Goal: Task Accomplishment & Management: Manage account settings

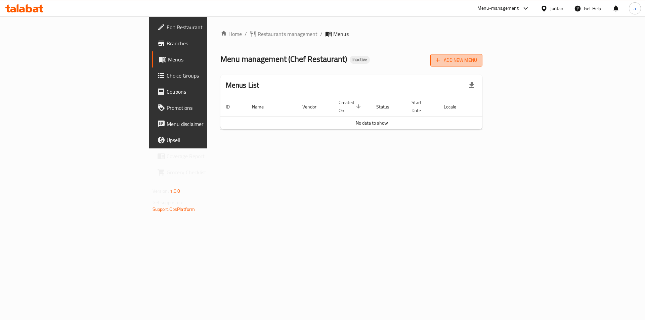
click at [477, 60] on span "Add New Menu" at bounding box center [456, 60] width 41 height 8
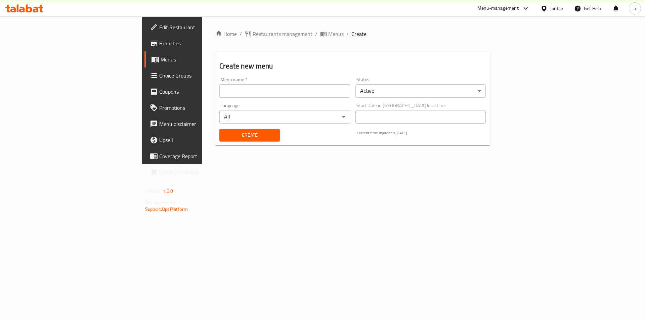
click at [231, 86] on input "text" at bounding box center [285, 90] width 130 height 13
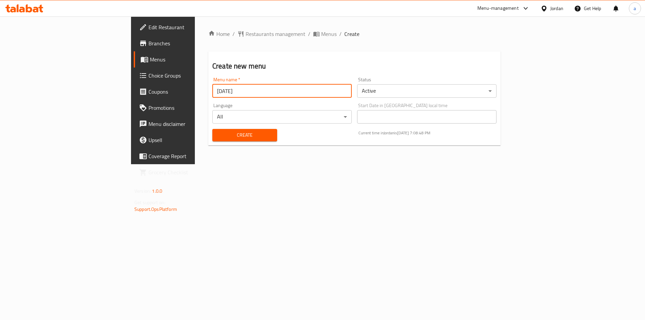
type input "[DATE]"
click at [218, 139] on span "Create" at bounding box center [245, 135] width 54 height 8
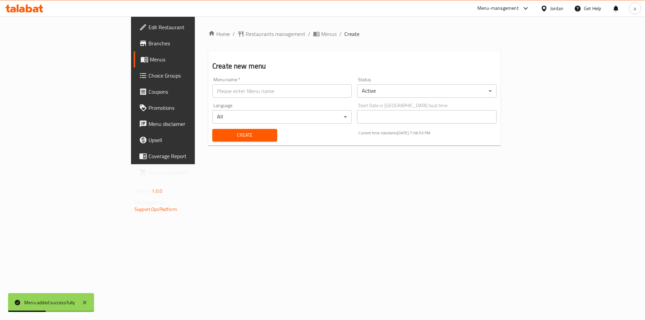
click at [150, 64] on span "Menus" at bounding box center [192, 59] width 84 height 8
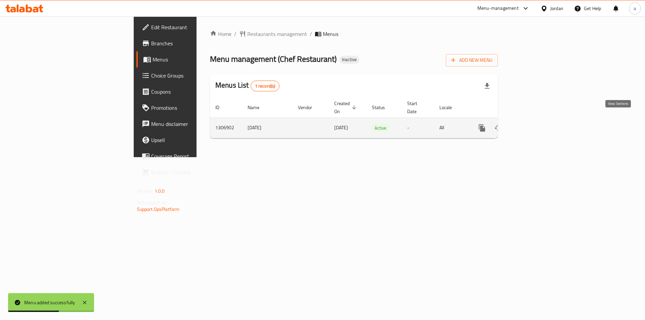
click at [539, 120] on link "enhanced table" at bounding box center [531, 128] width 16 height 16
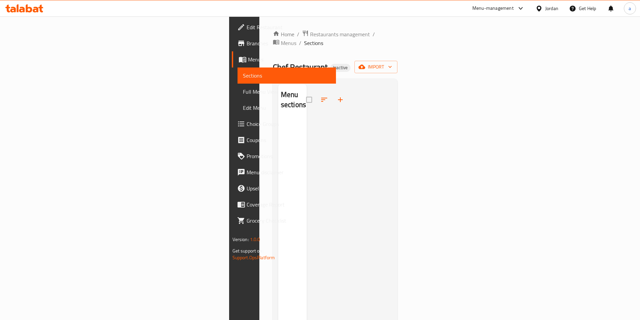
click at [398, 65] on div "Home / Restaurants management / Menus / Sections Chef Restaurant Inactive impor…" at bounding box center [335, 220] width 125 height 380
click at [398, 64] on button "import" at bounding box center [376, 67] width 43 height 12
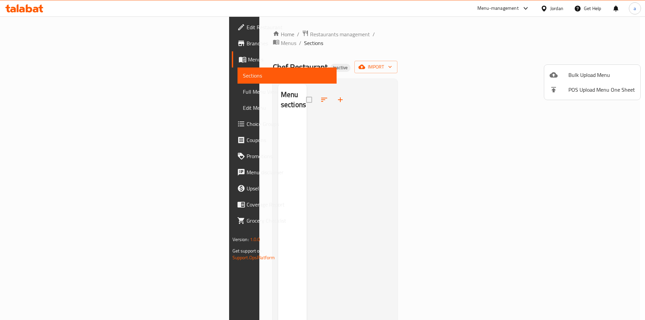
click at [482, 45] on div at bounding box center [322, 160] width 645 height 320
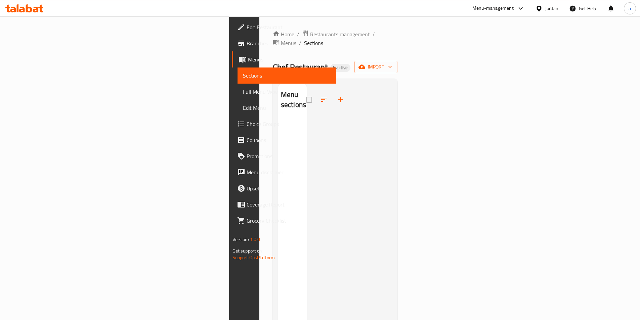
click at [385, 61] on div "Chef Restaurant Inactive import" at bounding box center [335, 67] width 125 height 12
click at [392, 63] on span "import" at bounding box center [376, 67] width 32 height 8
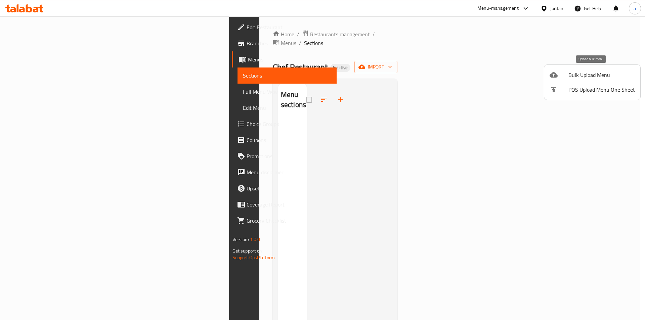
click at [591, 79] on span "Bulk Upload Menu" at bounding box center [602, 75] width 67 height 8
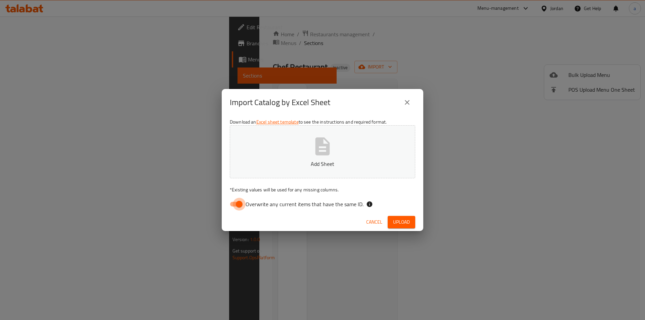
click at [243, 205] on input "Overwrite any current items that have the same ID." at bounding box center [239, 204] width 38 height 13
checkbox input "false"
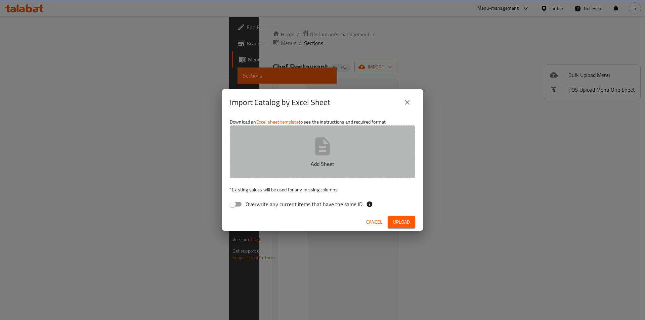
click at [302, 167] on p "Add Sheet" at bounding box center [322, 164] width 165 height 8
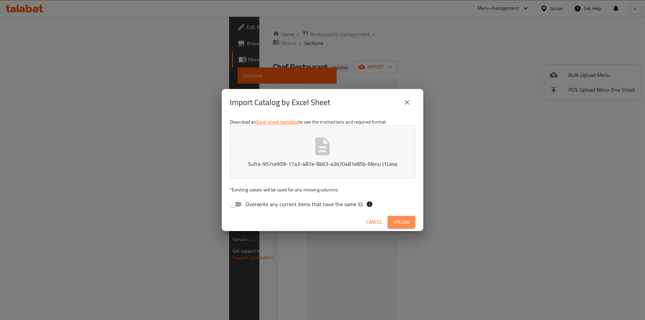
click at [395, 220] on span "Upload" at bounding box center [401, 222] width 17 height 8
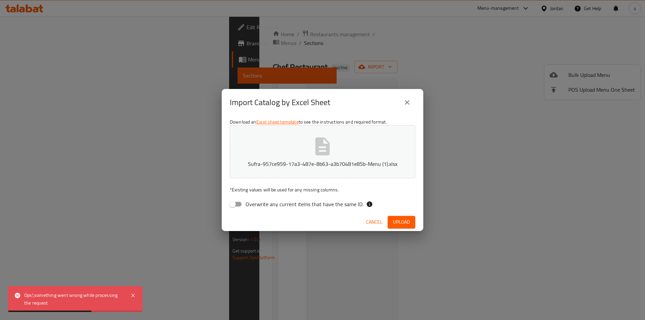
click at [404, 103] on icon "close" at bounding box center [407, 103] width 8 height 8
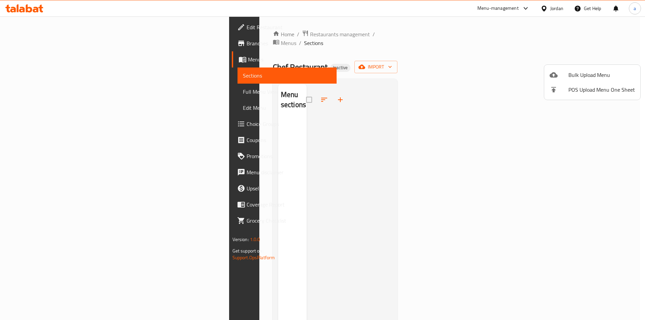
click at [519, 23] on div at bounding box center [322, 160] width 645 height 320
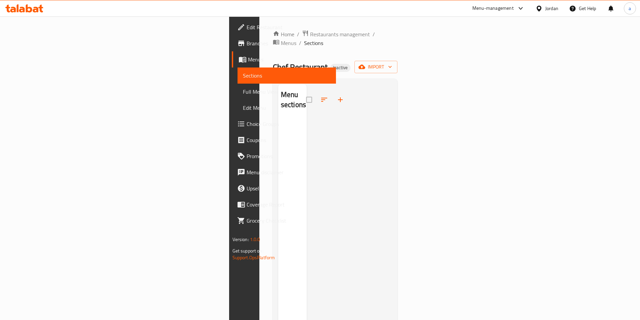
drag, startPoint x: 626, startPoint y: 32, endPoint x: 626, endPoint y: 40, distance: 7.7
click at [398, 32] on ol "Home / Restaurants management / Menus / Sections" at bounding box center [335, 38] width 125 height 17
click at [392, 63] on span "import" at bounding box center [376, 67] width 32 height 8
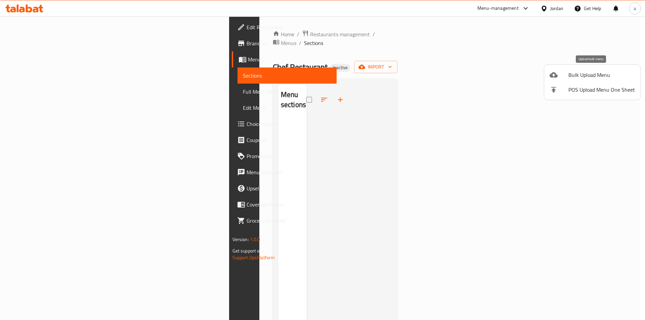
click at [585, 77] on span "Bulk Upload Menu" at bounding box center [602, 75] width 67 height 8
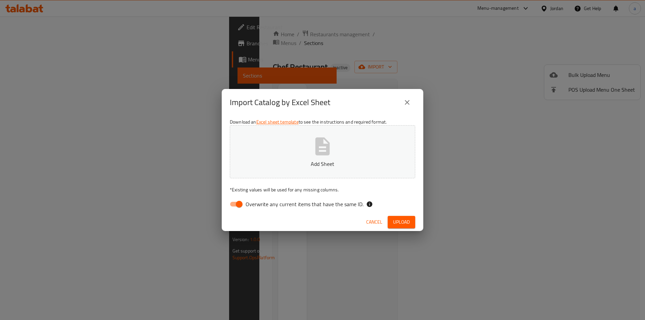
click at [235, 205] on input "Overwrite any current items that have the same ID." at bounding box center [239, 204] width 38 height 13
checkbox input "false"
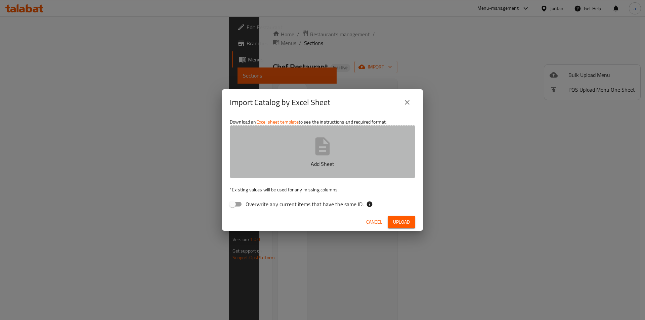
click at [334, 151] on button "Add Sheet" at bounding box center [323, 151] width 186 height 53
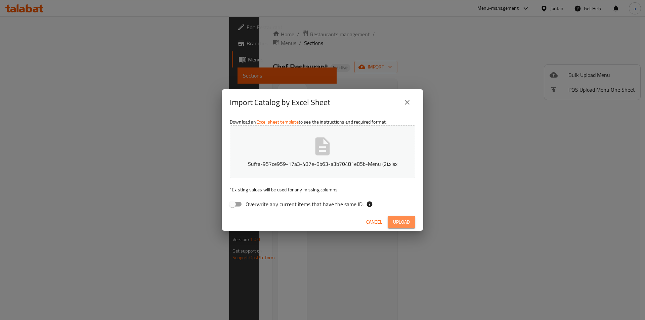
click at [404, 223] on span "Upload" at bounding box center [401, 222] width 17 height 8
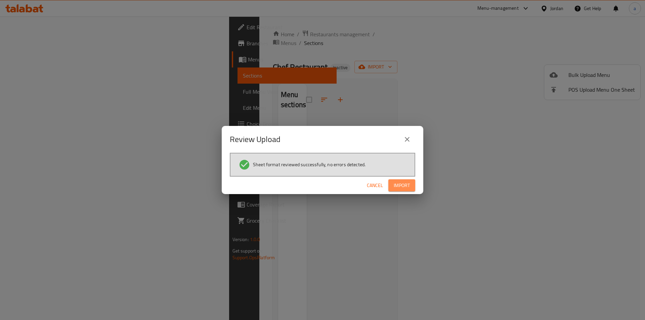
click at [400, 187] on span "Import" at bounding box center [402, 186] width 16 height 8
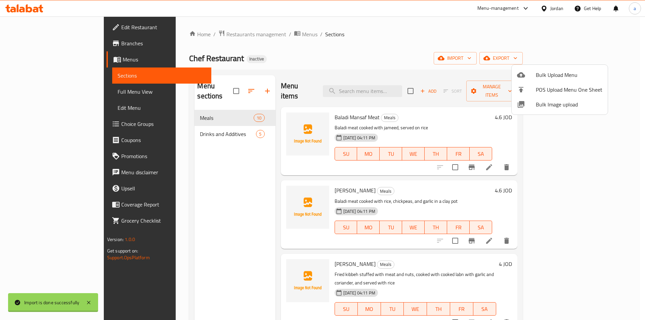
click at [207, 228] on div at bounding box center [322, 160] width 645 height 320
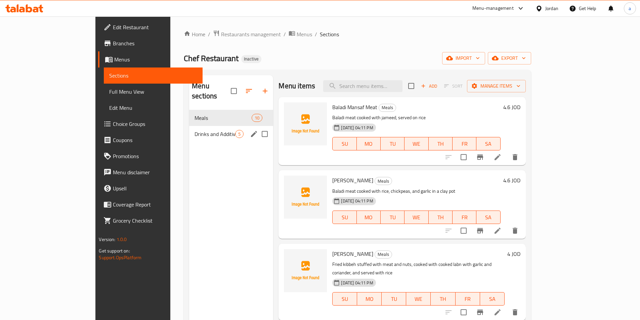
click at [195, 130] on span "Drinks and Additives" at bounding box center [215, 134] width 41 height 8
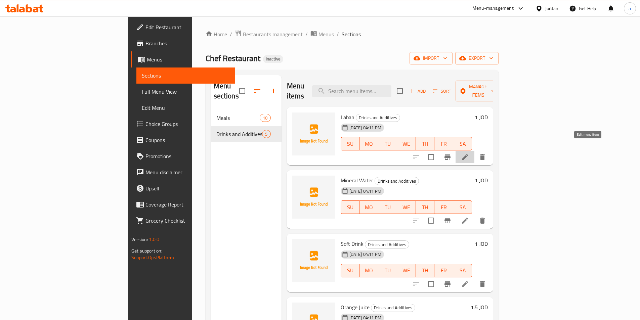
click at [468, 154] on icon at bounding box center [465, 157] width 6 height 6
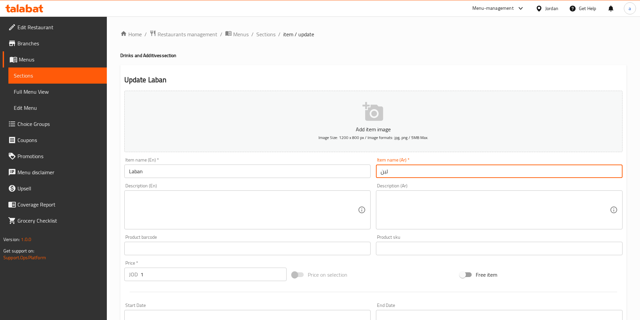
click at [406, 174] on input "لبن" at bounding box center [499, 171] width 247 height 13
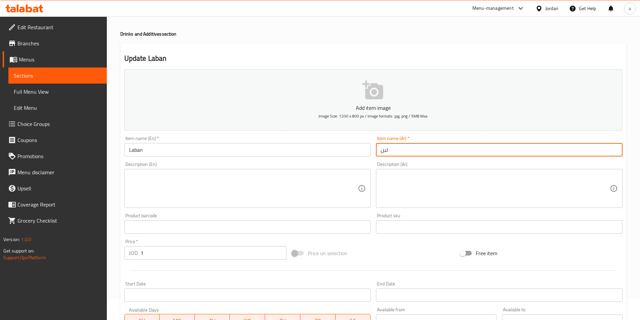
scroll to position [34, 0]
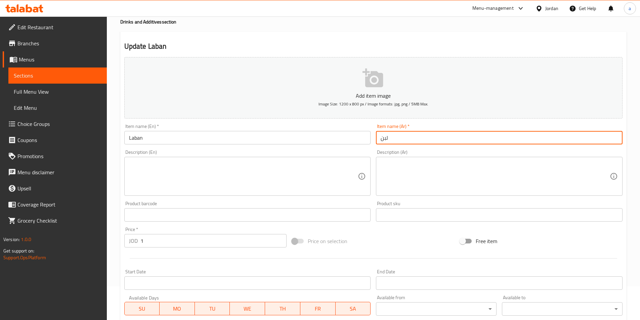
click at [407, 140] on input "لبن" at bounding box center [499, 137] width 247 height 13
click at [408, 170] on textarea at bounding box center [495, 177] width 229 height 32
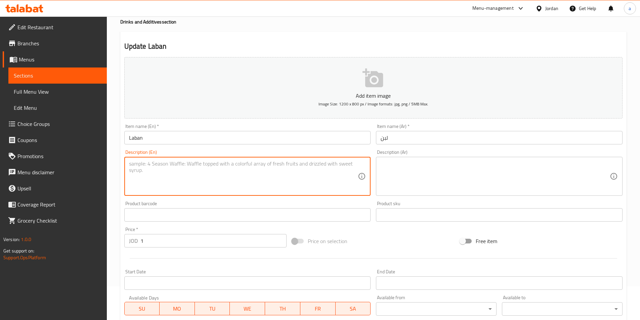
click at [276, 166] on textarea at bounding box center [243, 177] width 229 height 32
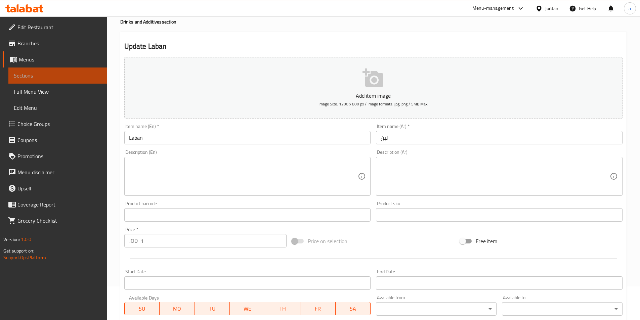
click at [46, 73] on span "Sections" at bounding box center [58, 76] width 88 height 8
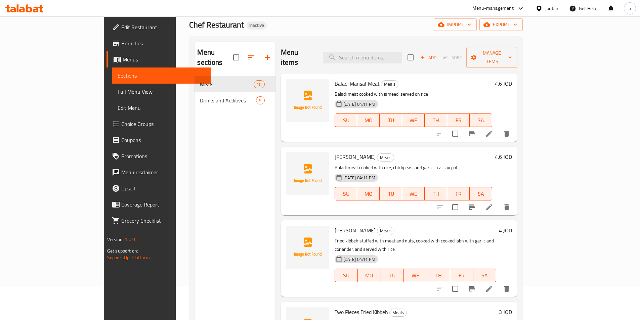
click at [123, 57] on span "Menus" at bounding box center [164, 59] width 83 height 8
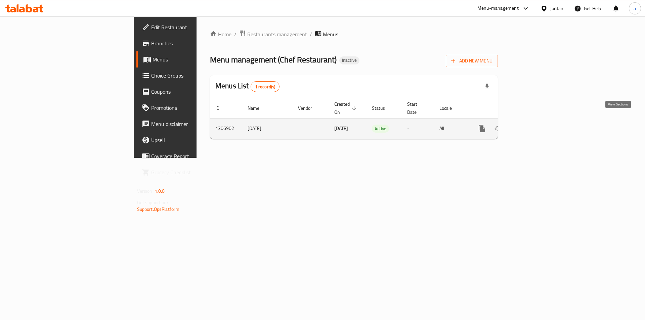
click at [535, 125] on icon "enhanced table" at bounding box center [531, 129] width 8 height 8
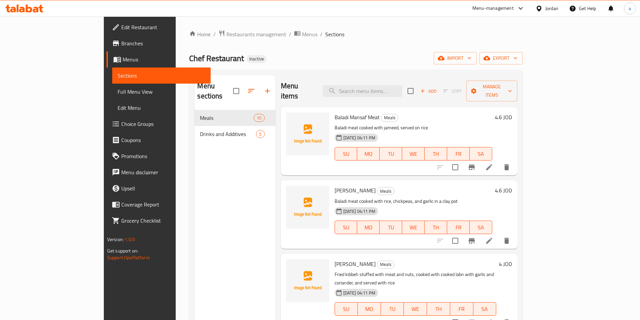
click at [118, 94] on span "Full Menu View" at bounding box center [162, 92] width 88 height 8
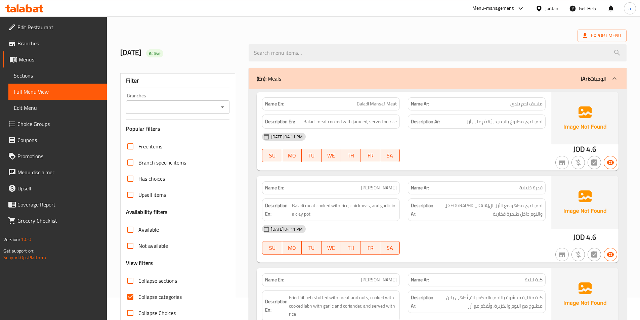
scroll to position [34, 0]
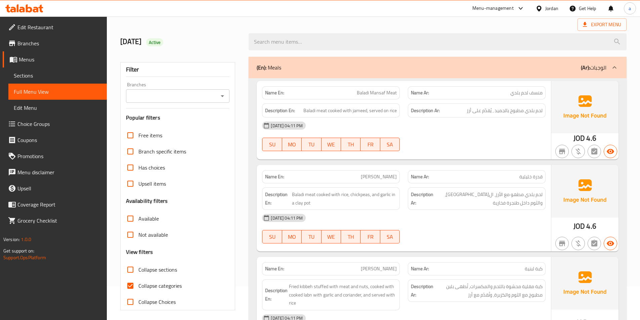
click at [142, 288] on span "Collapse categories" at bounding box center [160, 286] width 43 height 8
click at [139, 288] on input "Collapse categories" at bounding box center [130, 286] width 16 height 16
checkbox input "false"
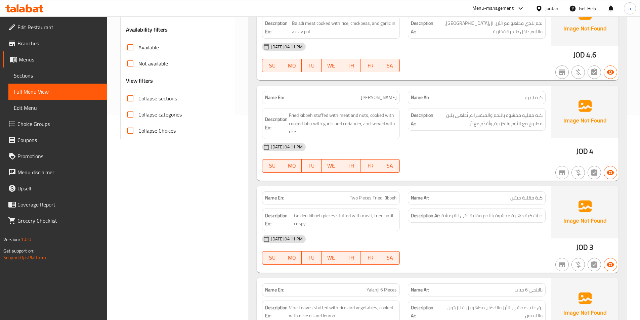
scroll to position [235, 0]
